Goal: Information Seeking & Learning: Learn about a topic

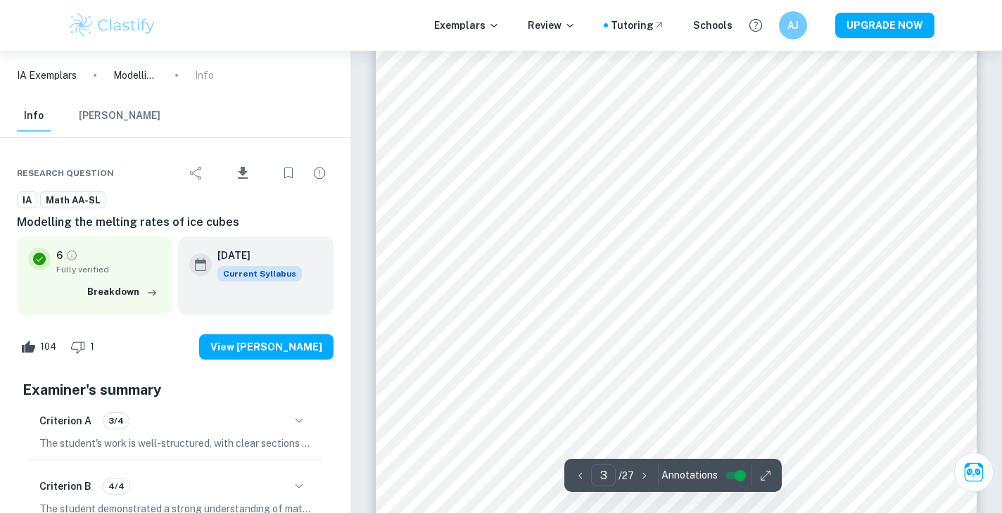
scroll to position [1957, 0]
click at [732, 475] on input "controlled" at bounding box center [740, 475] width 51 height 17
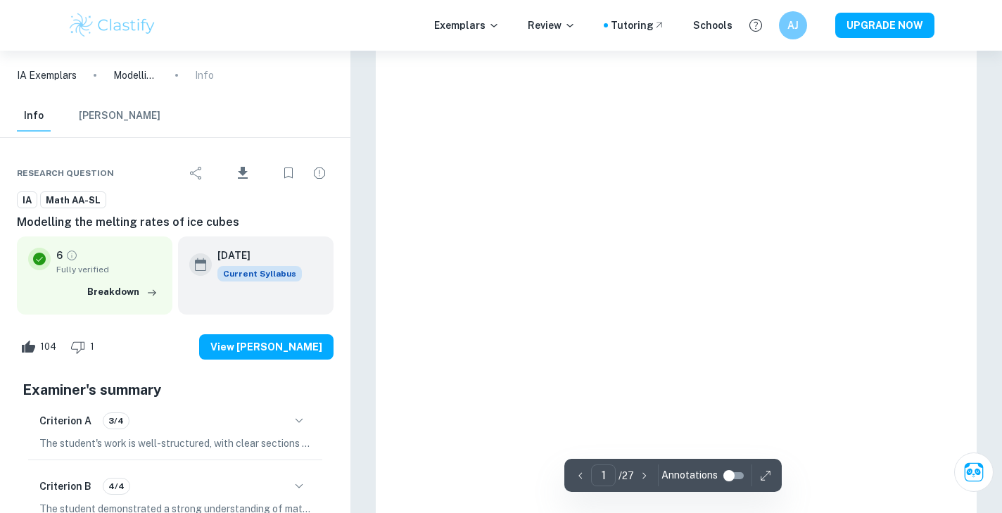
type input "3"
click at [736, 477] on input "controlled" at bounding box center [728, 475] width 51 height 17
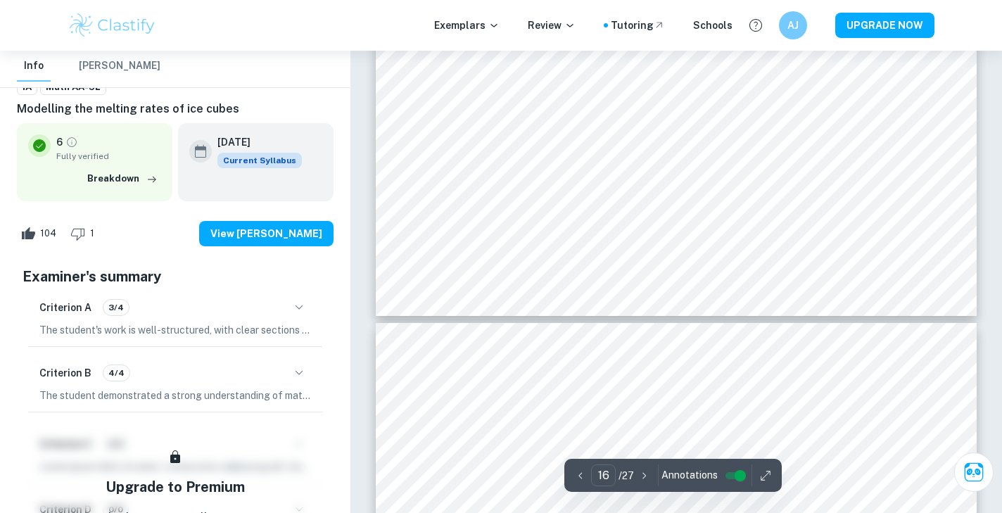
scroll to position [13704, 0]
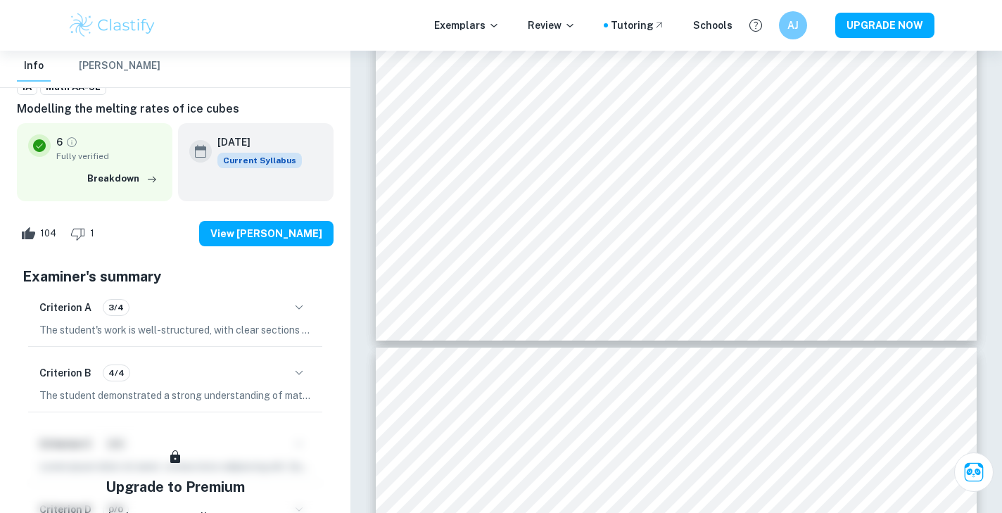
scroll to position [990, 0]
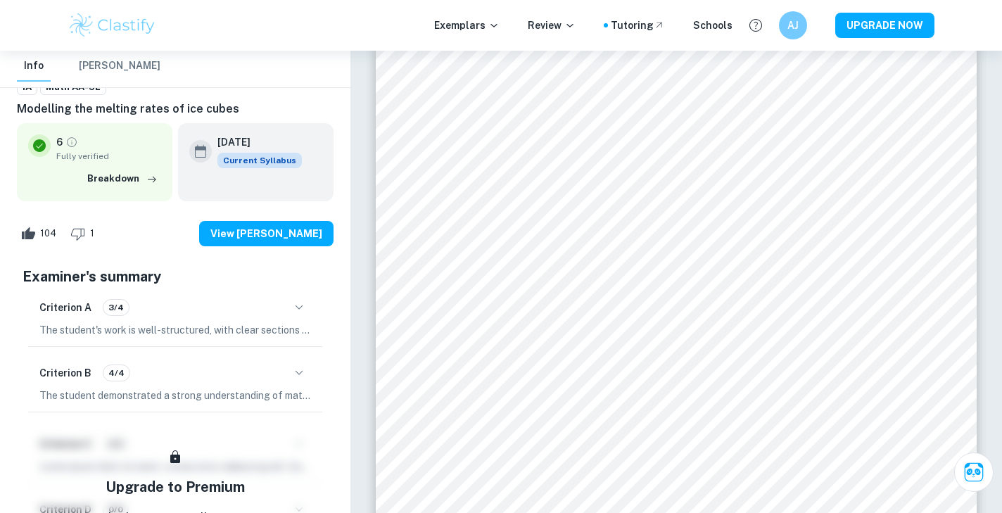
type input "2"
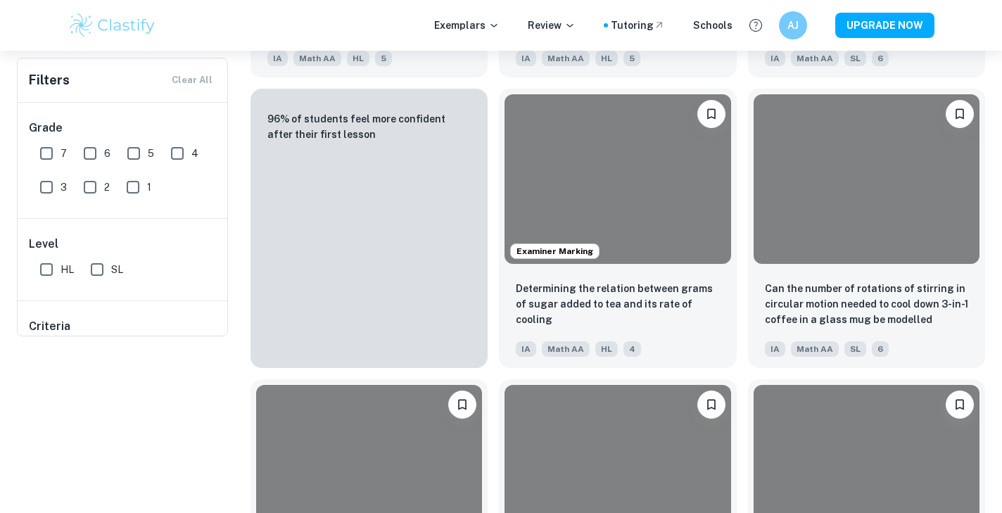
scroll to position [105, 0]
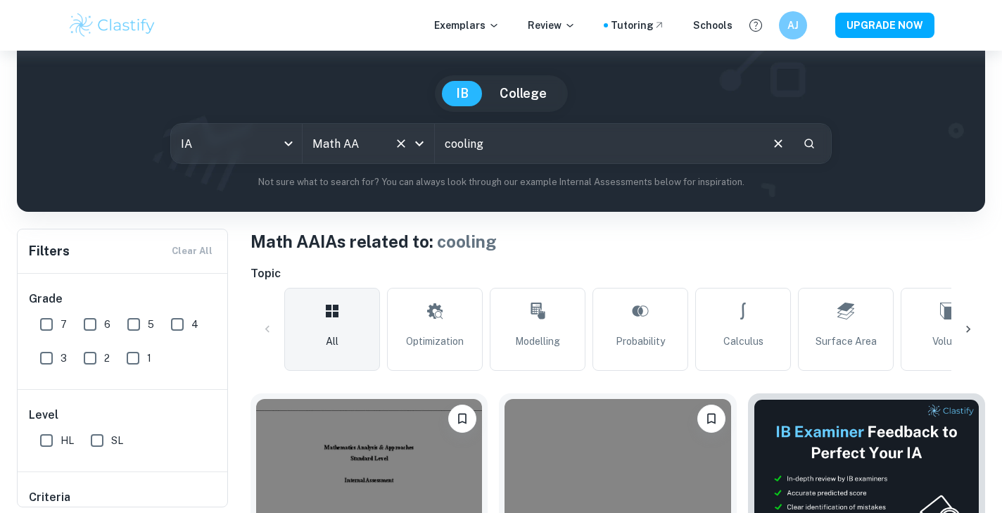
drag, startPoint x: 506, startPoint y: 139, endPoint x: 418, endPoint y: 139, distance: 87.9
click at [418, 139] on div "IA ia All Subjects Math AA All Subjects cooling ​" at bounding box center [501, 143] width 662 height 41
type input "correlation"
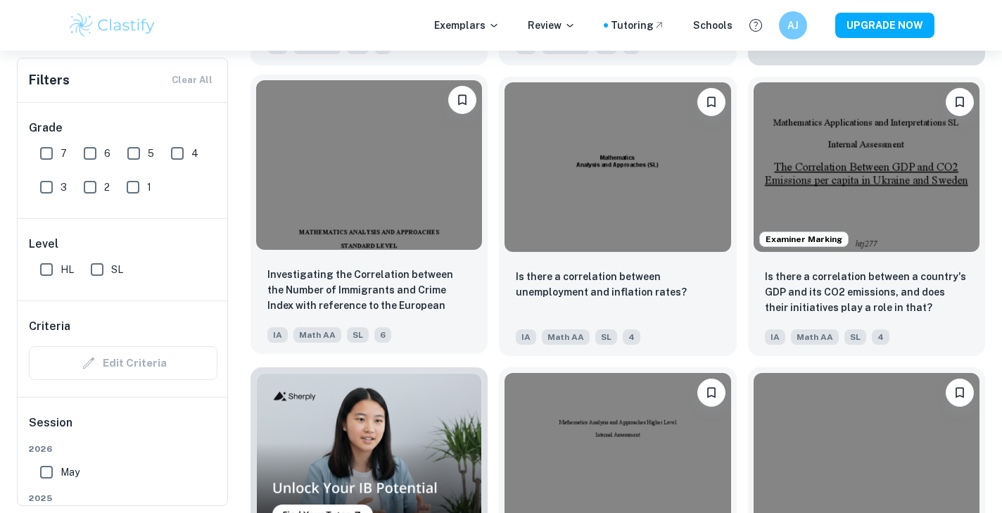
scroll to position [713, 0]
click at [47, 151] on input "7" at bounding box center [46, 153] width 28 height 28
checkbox input "true"
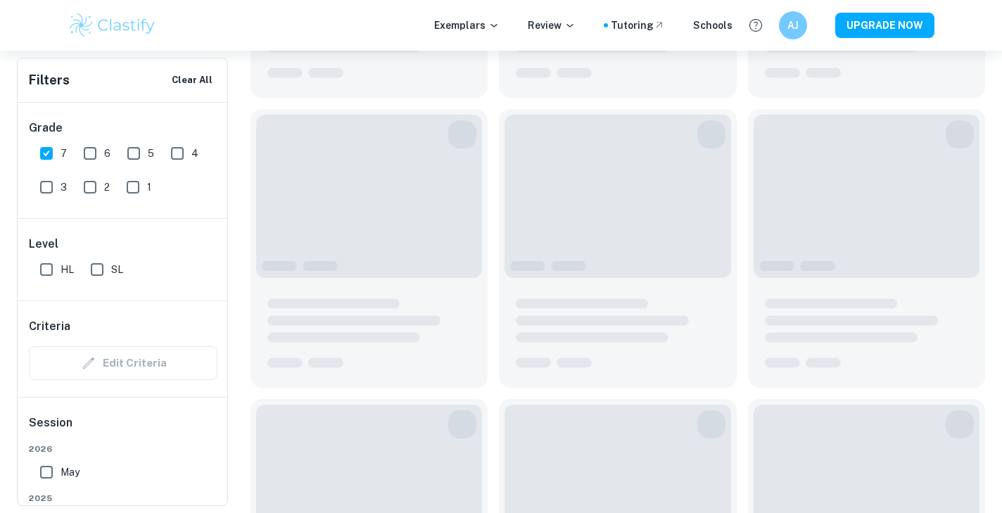
click at [98, 264] on input "SL" at bounding box center [97, 269] width 28 height 28
checkbox input "true"
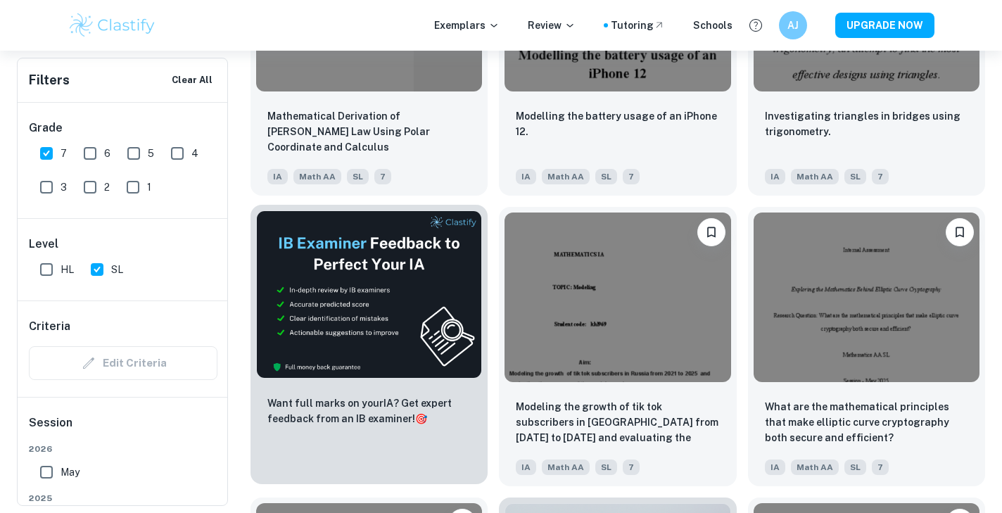
scroll to position [2057, 0]
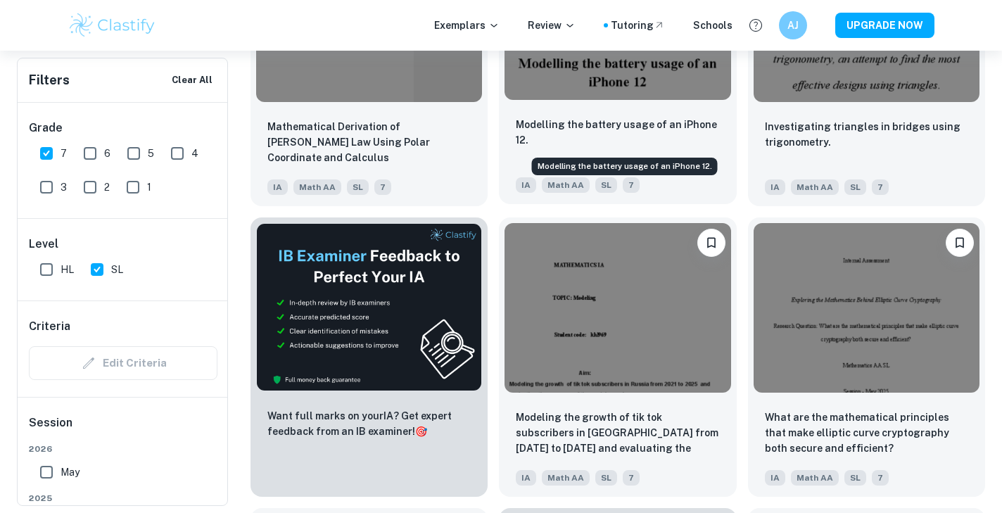
click at [568, 132] on p "Modelling the battery usage of an iPhone 12." at bounding box center [617, 132] width 203 height 31
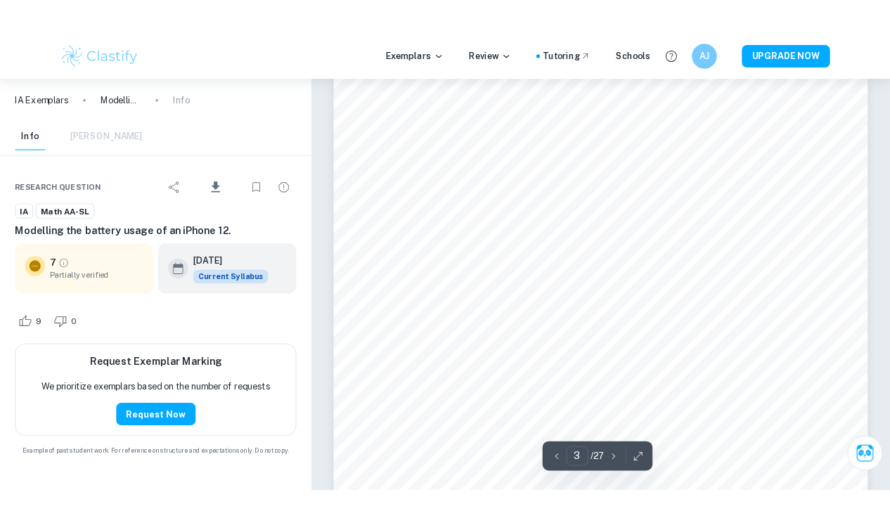
scroll to position [1864, 0]
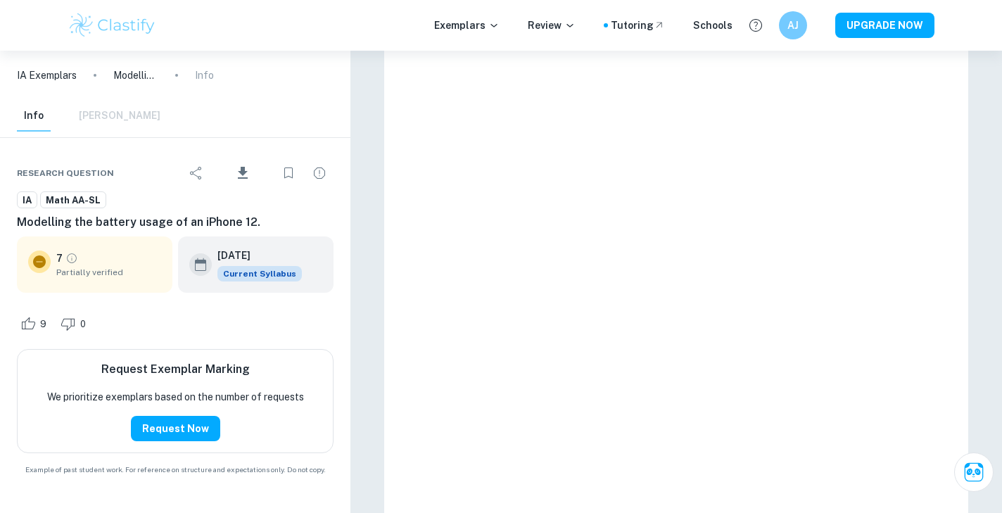
type input "3"
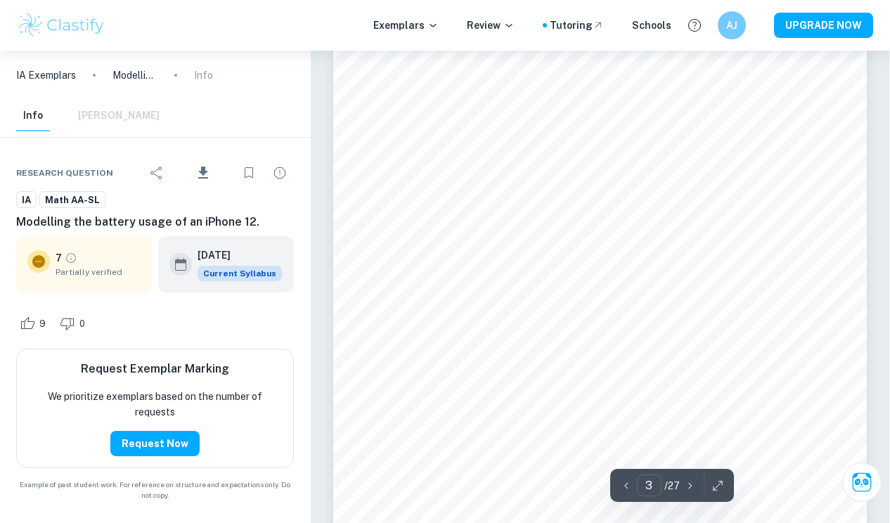
scroll to position [1659, 1]
